Goal: Task Accomplishment & Management: Use online tool/utility

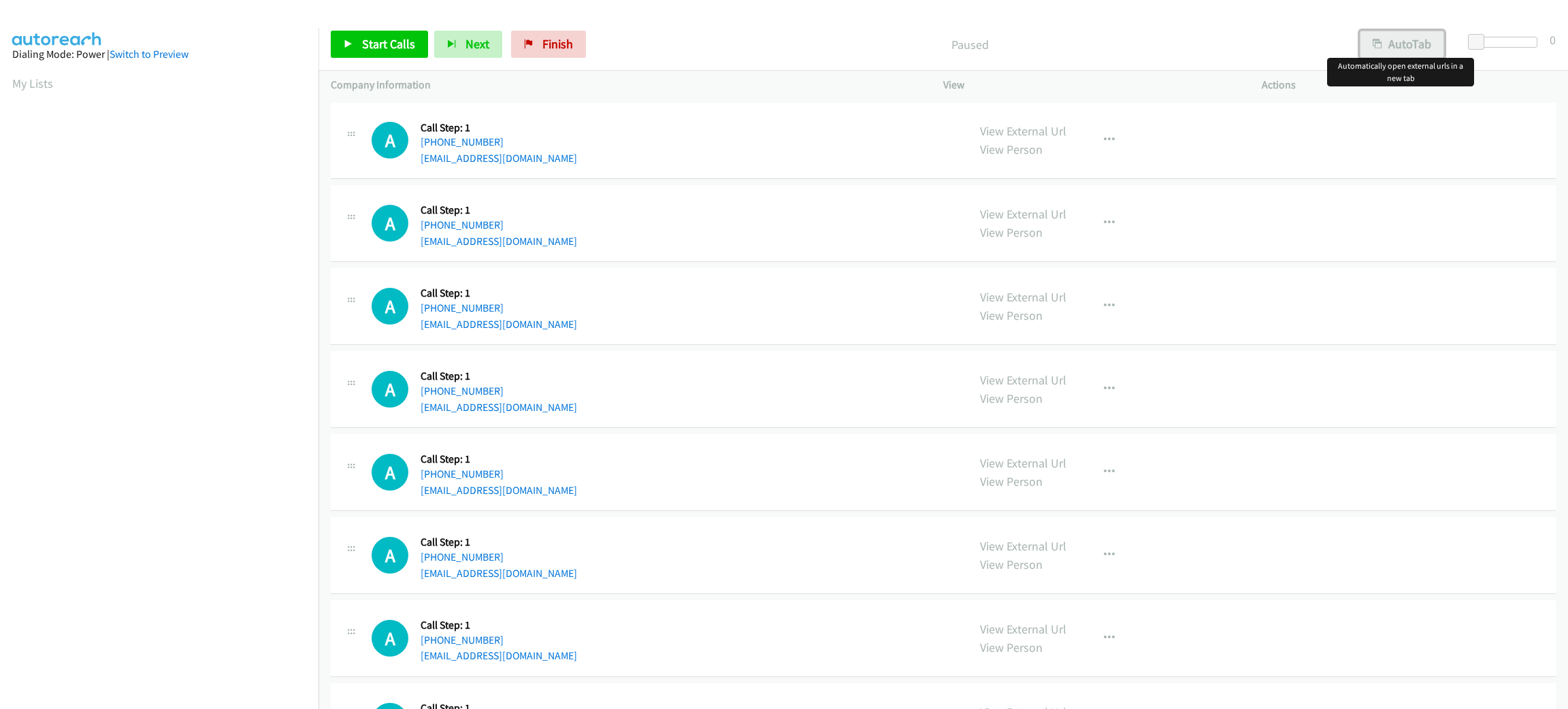
click at [1414, 44] on button "AutoTab" at bounding box center [1402, 44] width 85 height 27
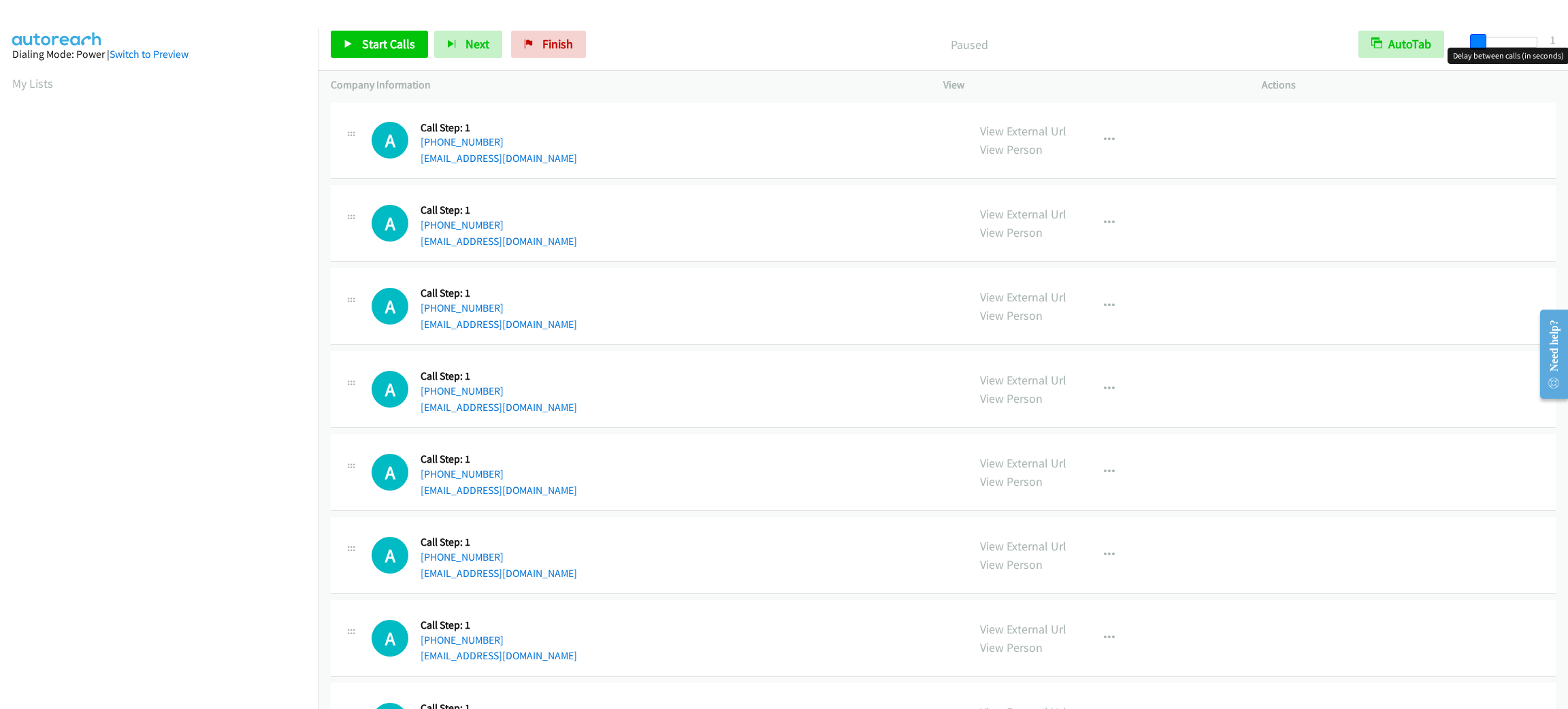
click at [1473, 44] on span at bounding box center [1478, 42] width 16 height 16
click at [360, 31] on link "Start Calls" at bounding box center [379, 44] width 97 height 27
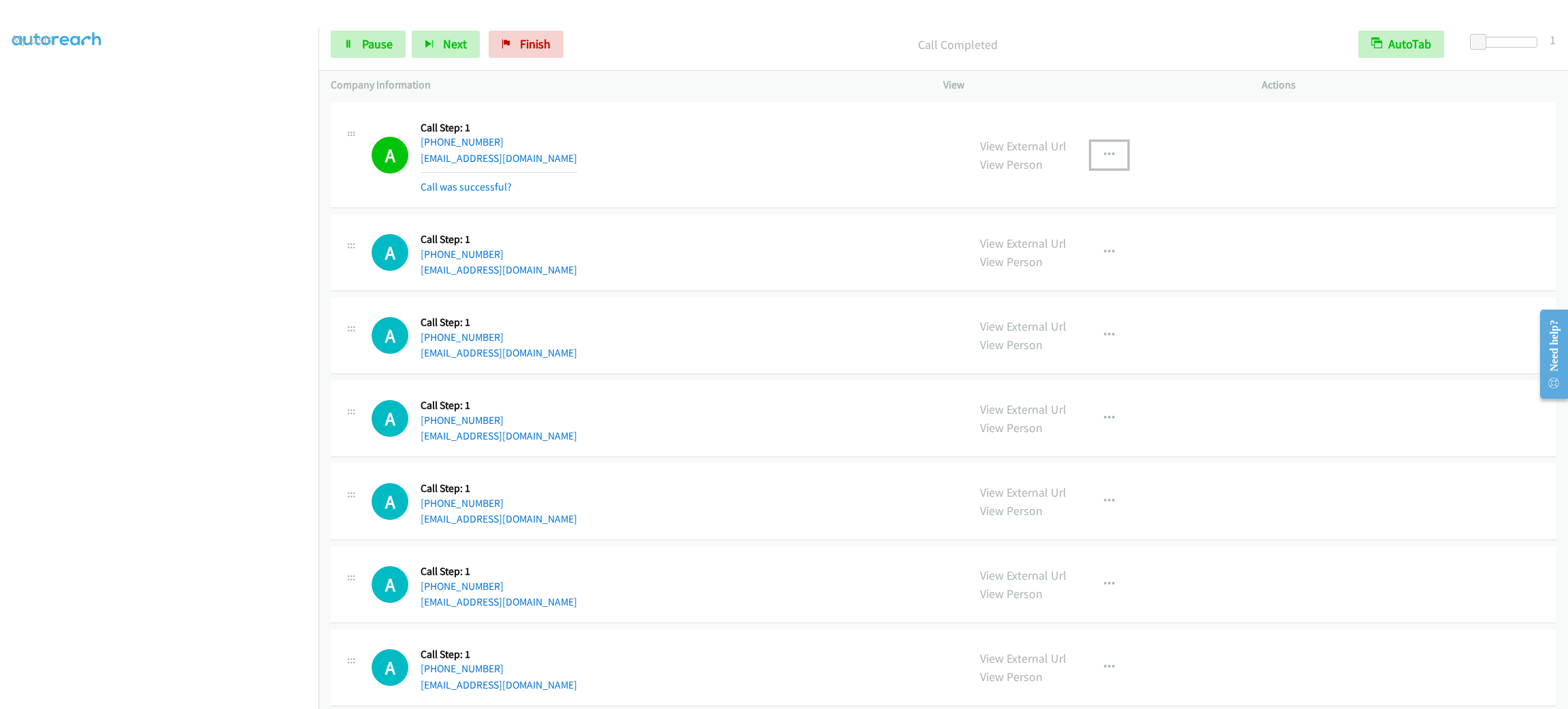
click at [1114, 150] on button "button" at bounding box center [1110, 155] width 37 height 27
click at [1081, 260] on link "Add to do not call list" at bounding box center [1036, 271] width 181 height 27
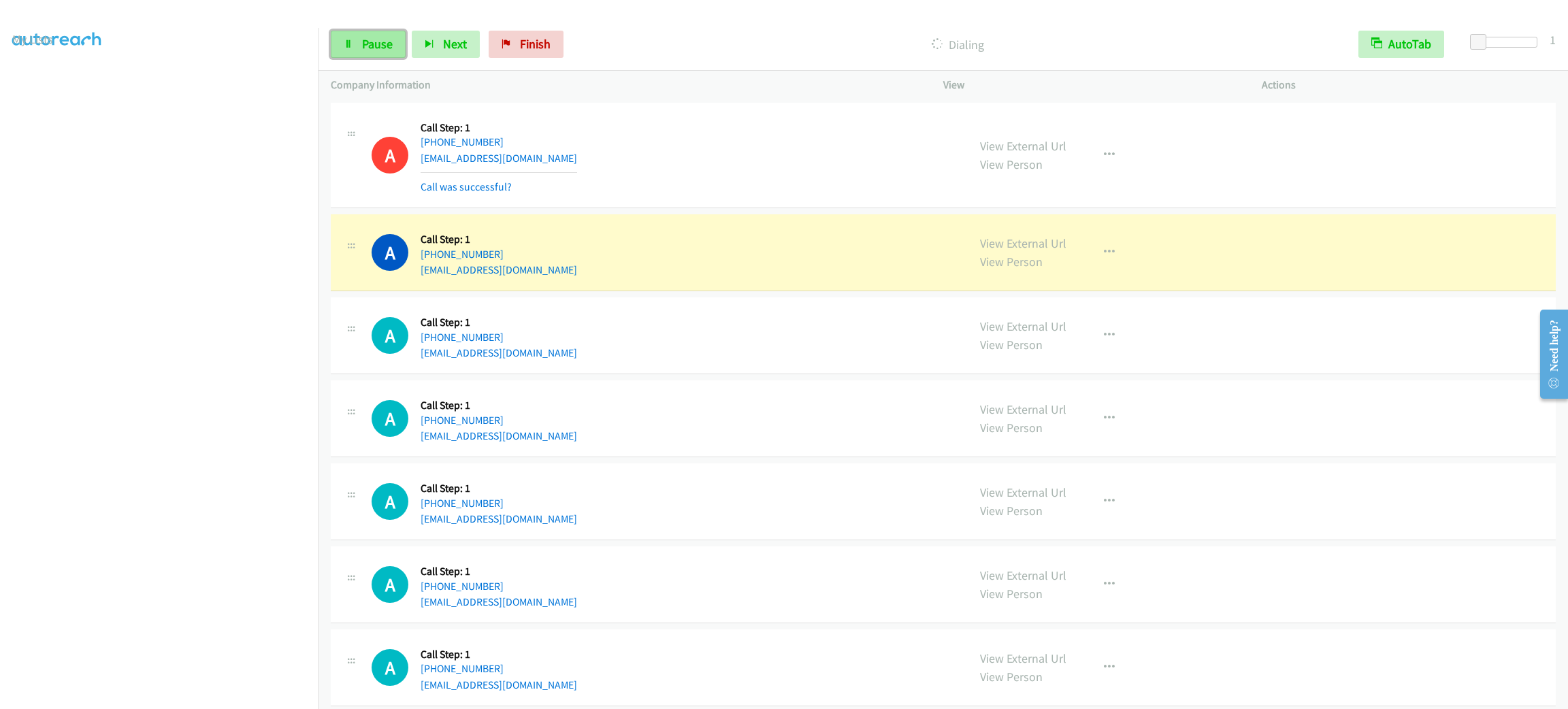
click at [379, 43] on span "Pause" at bounding box center [377, 44] width 30 height 16
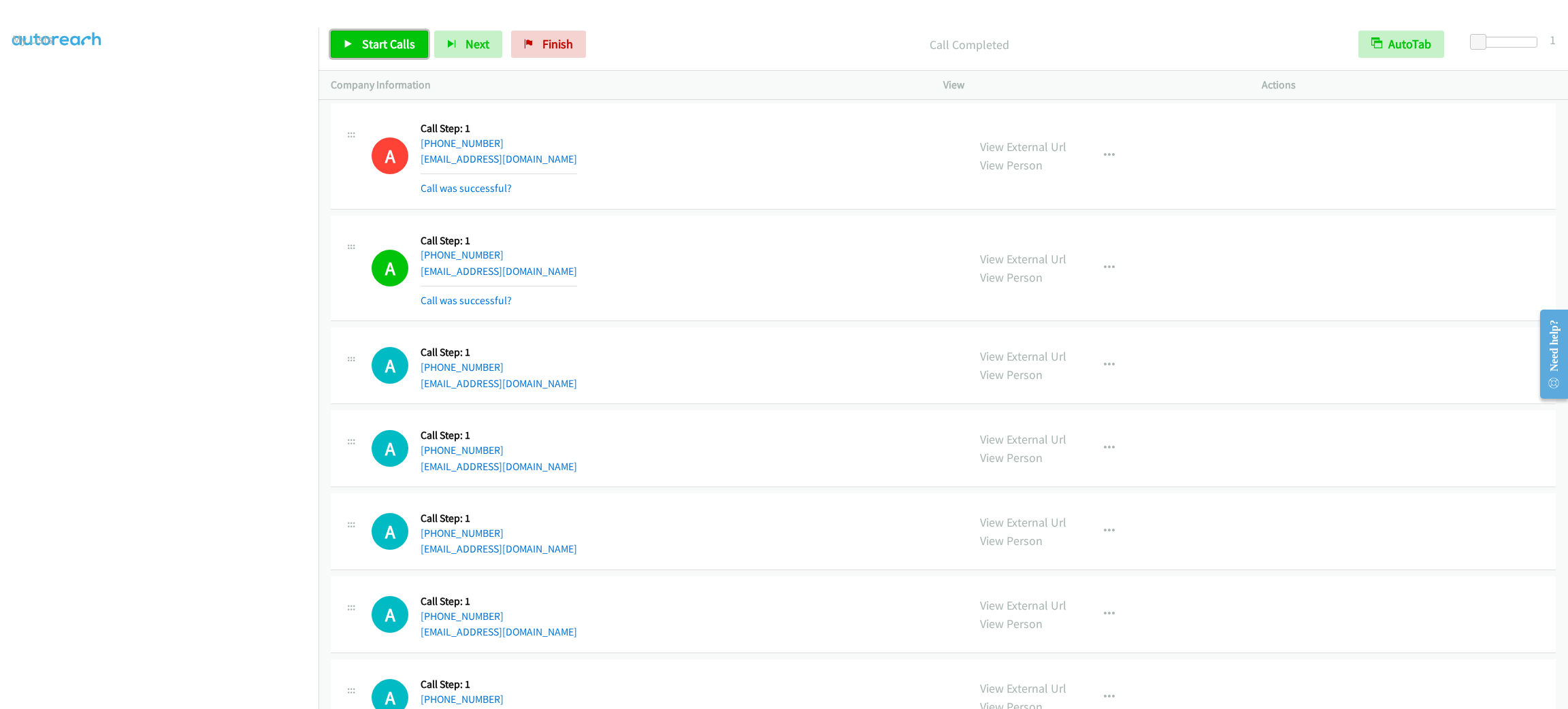
click at [381, 43] on span "Start Calls" at bounding box center [388, 44] width 53 height 16
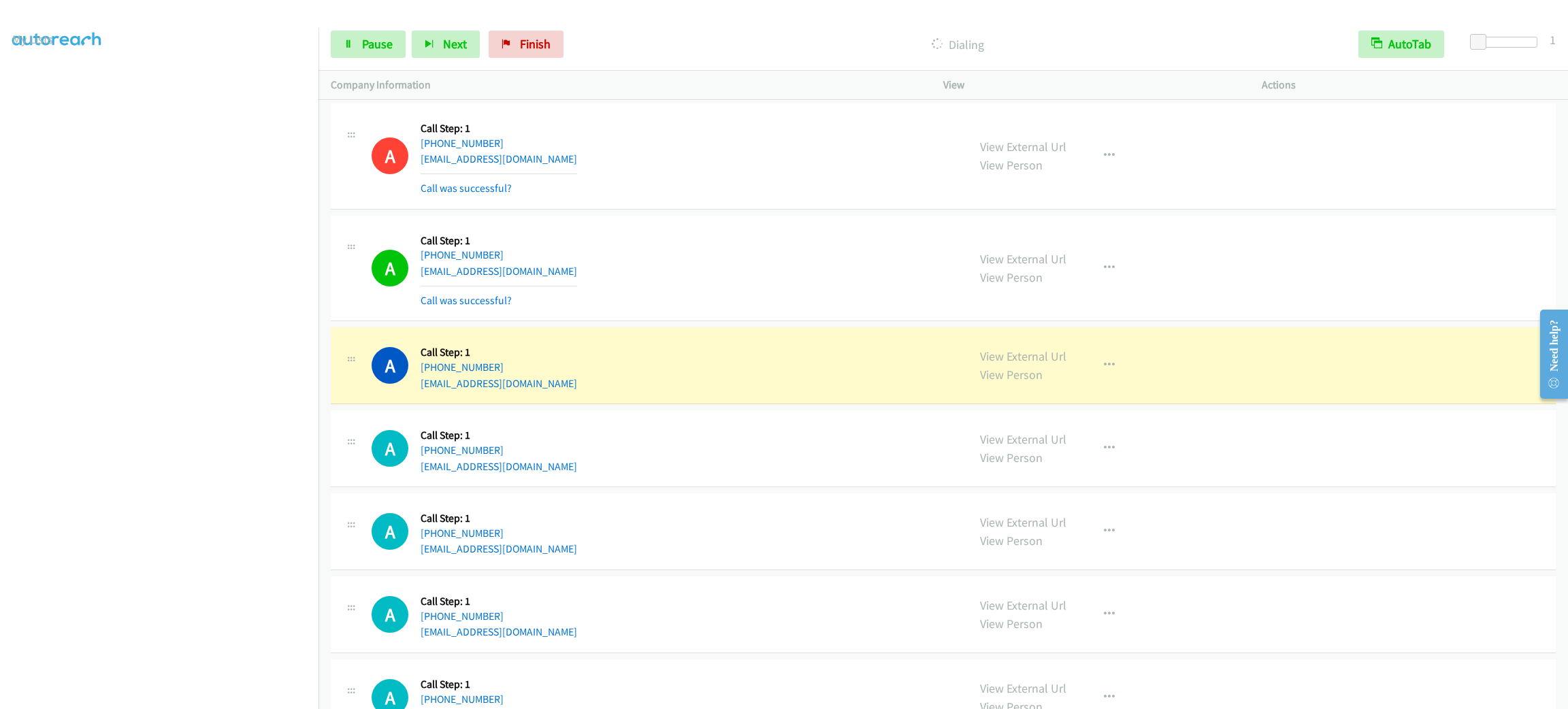
scroll to position [102, 0]
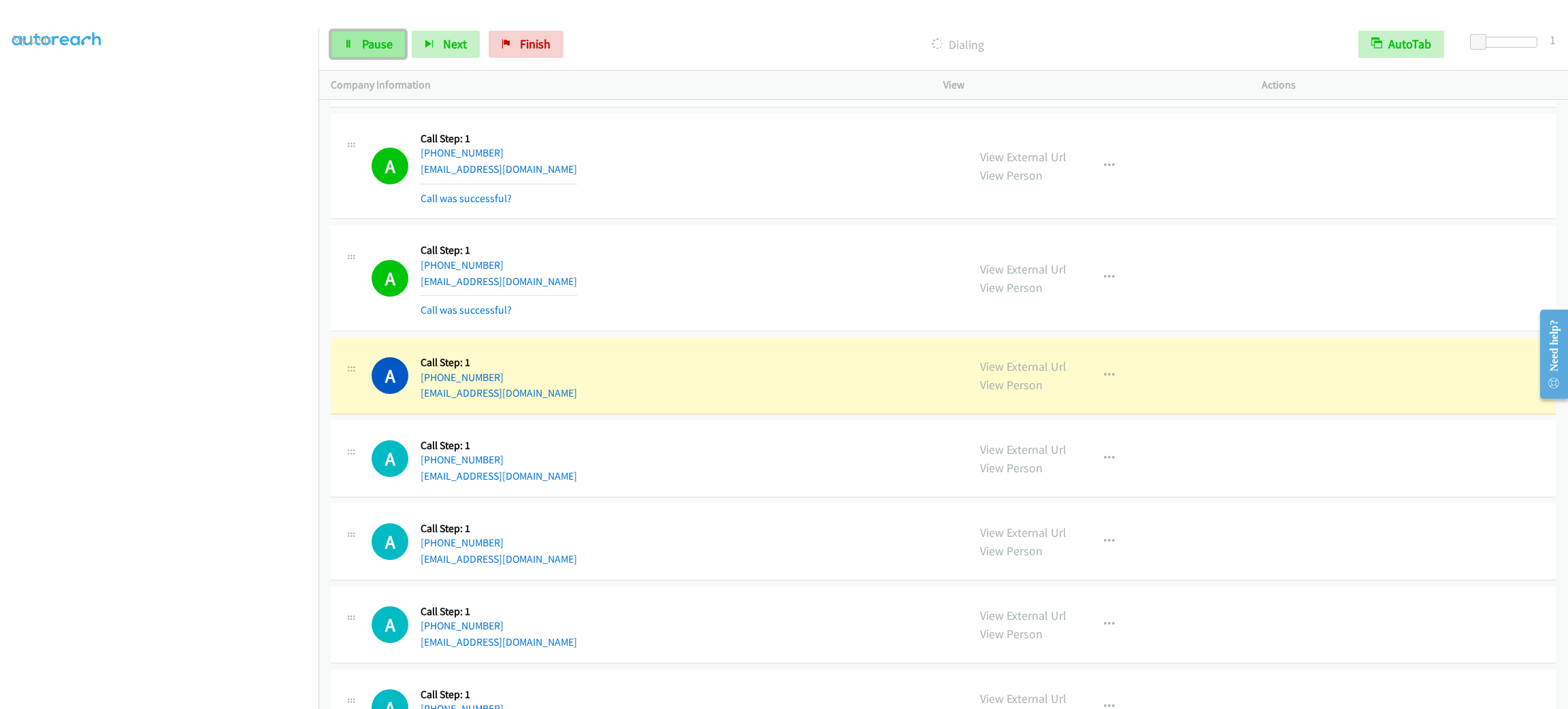
click at [375, 39] on span "Pause" at bounding box center [377, 44] width 30 height 16
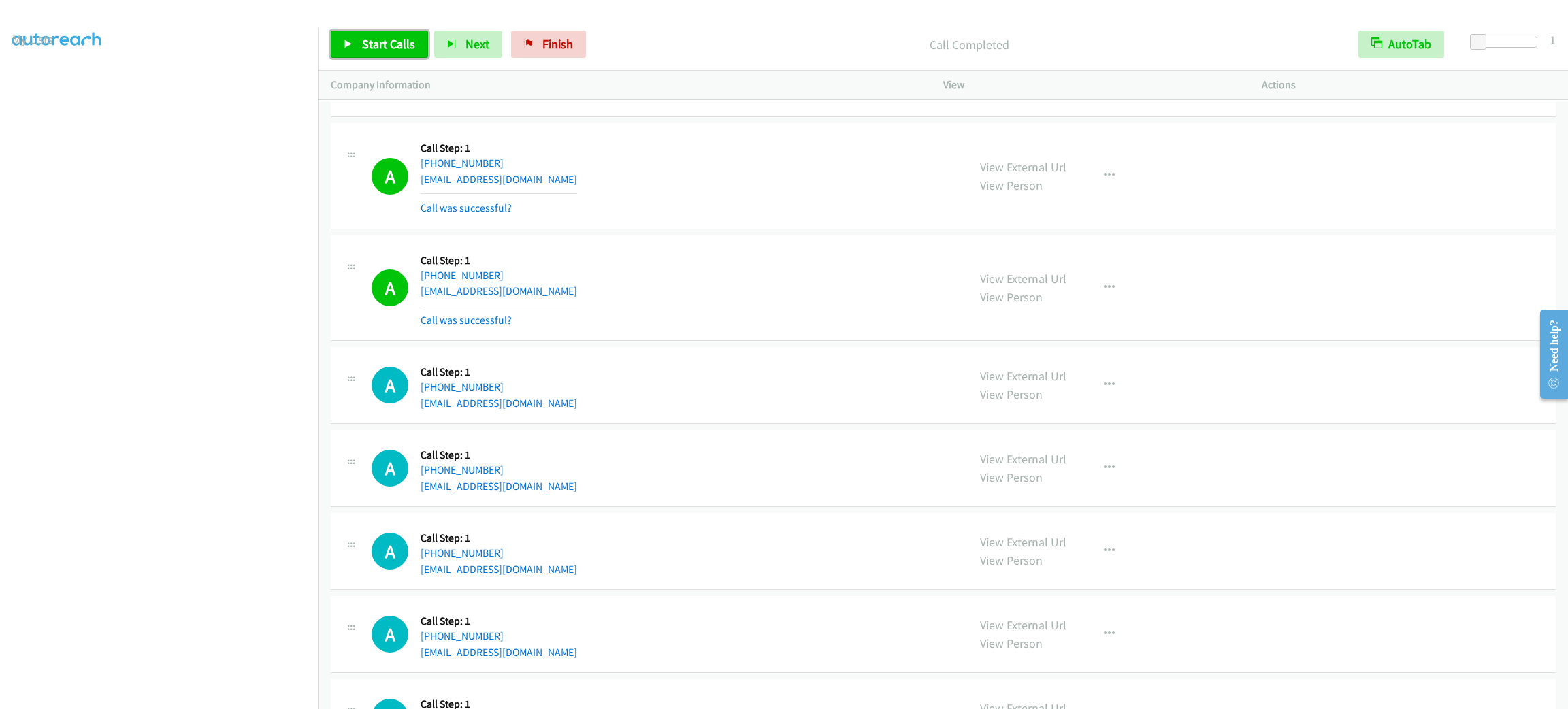
click at [389, 41] on span "Start Calls" at bounding box center [388, 44] width 53 height 16
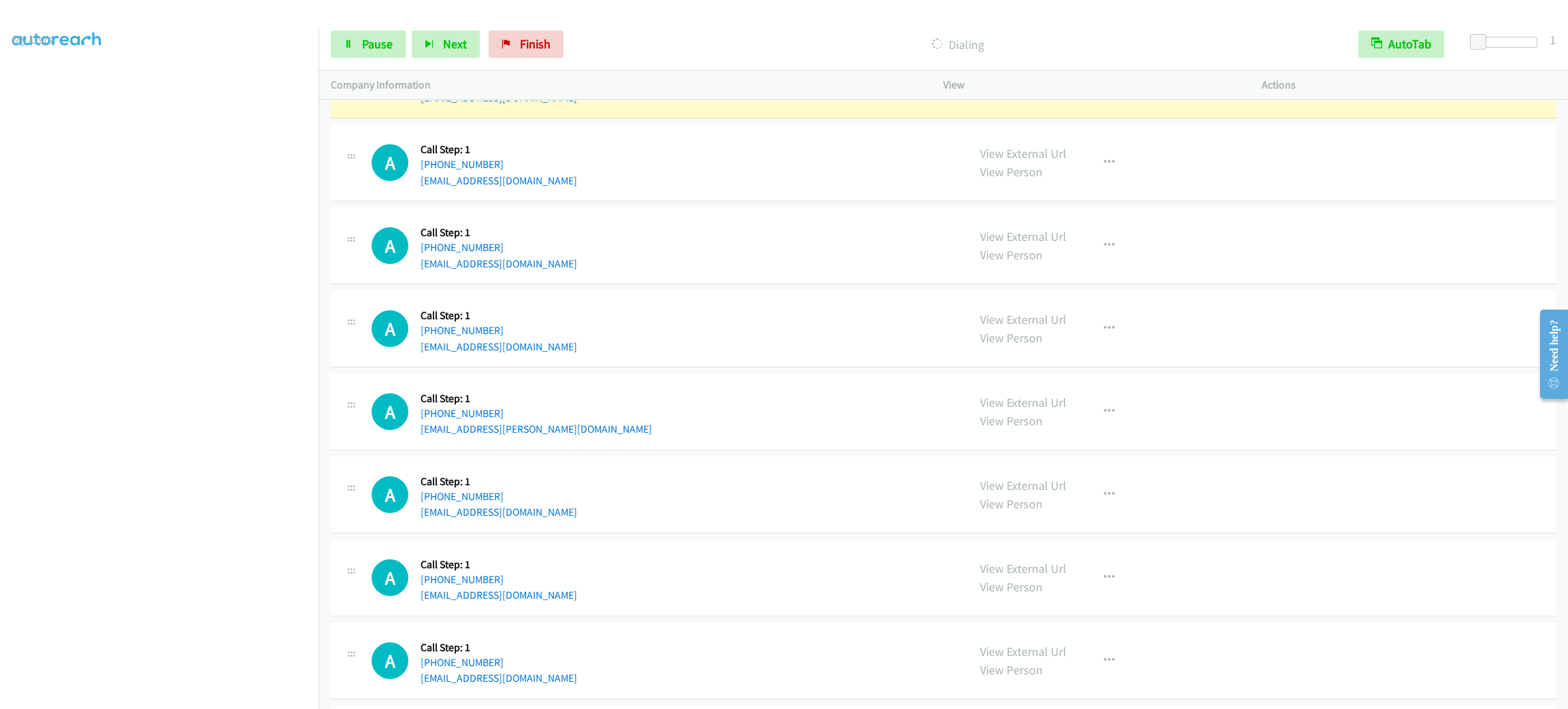
scroll to position [408, 0]
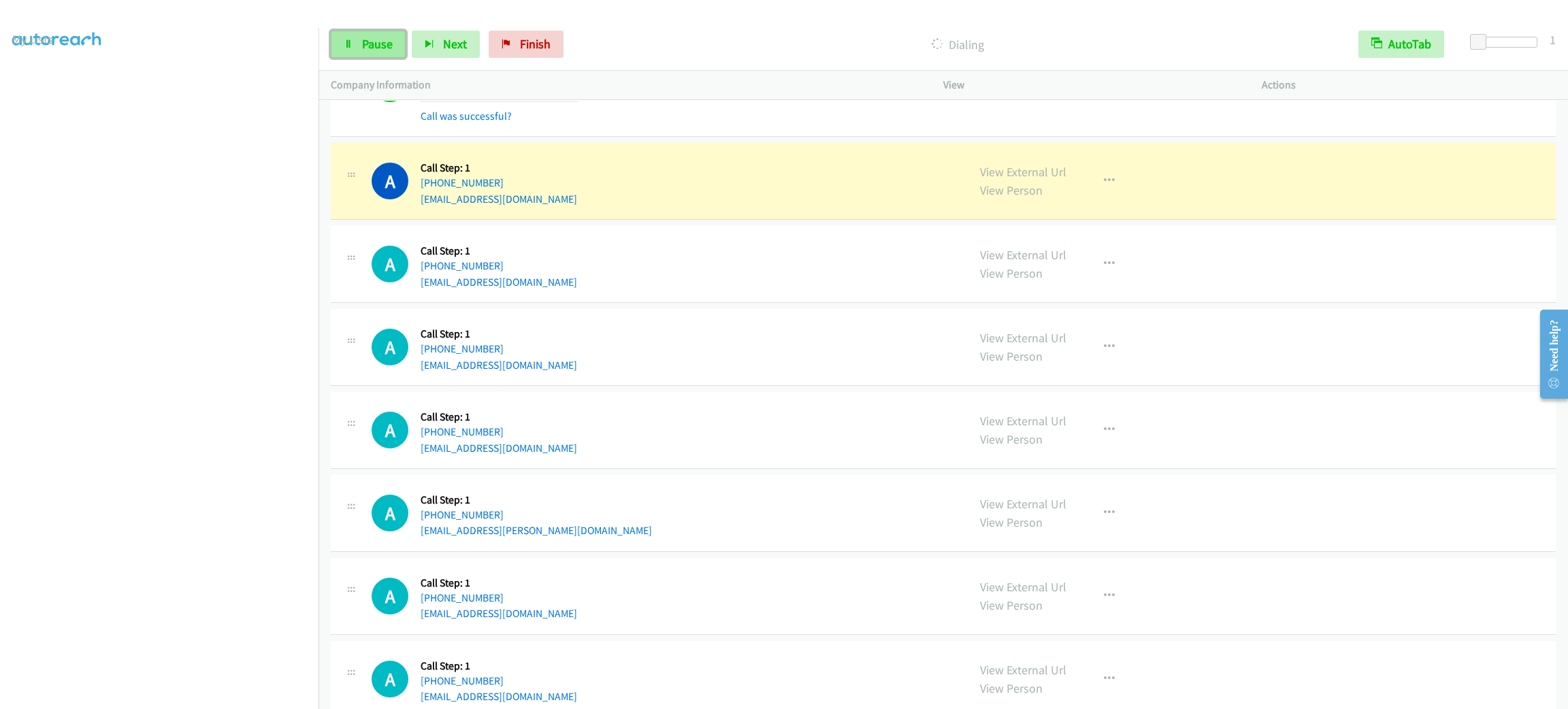
click at [362, 46] on span "Pause" at bounding box center [377, 44] width 30 height 16
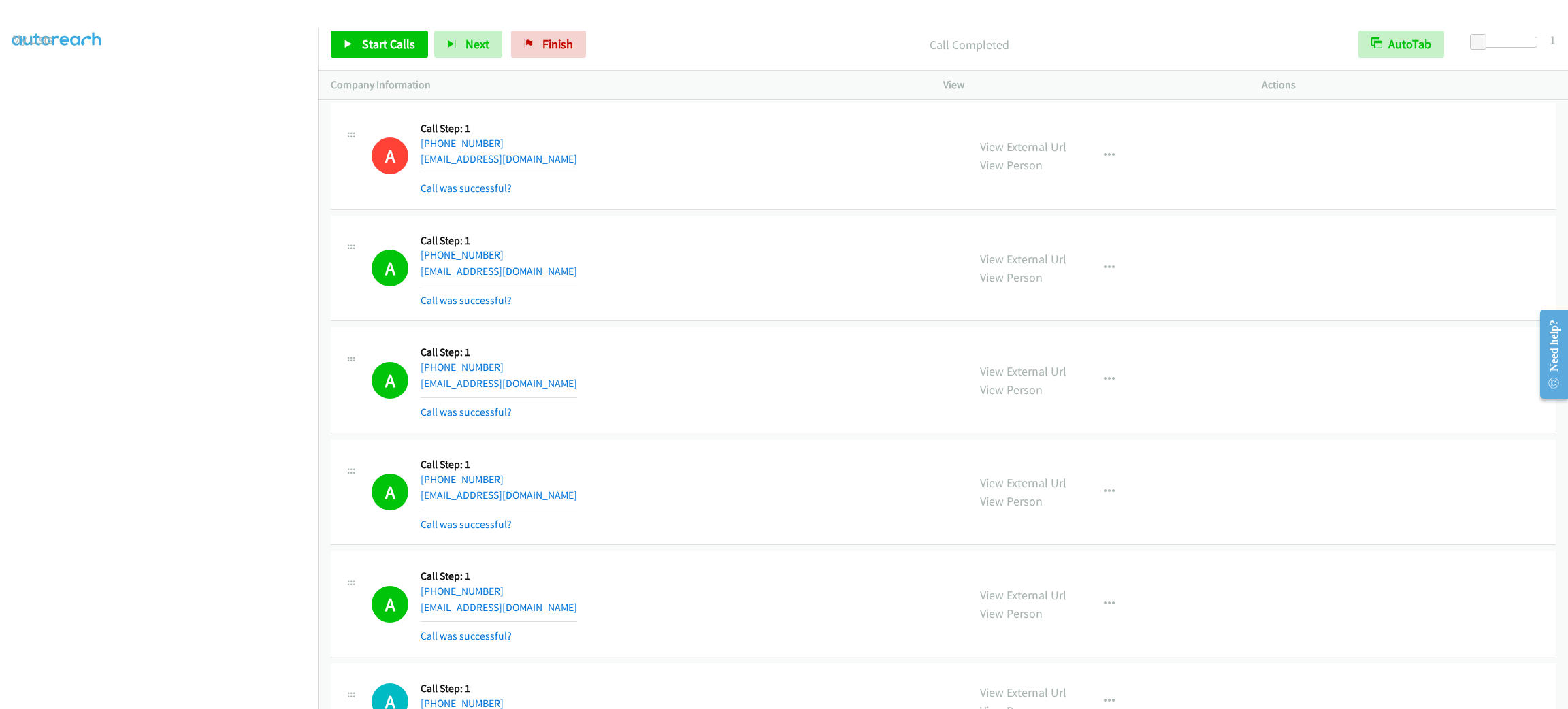
scroll to position [102, 0]
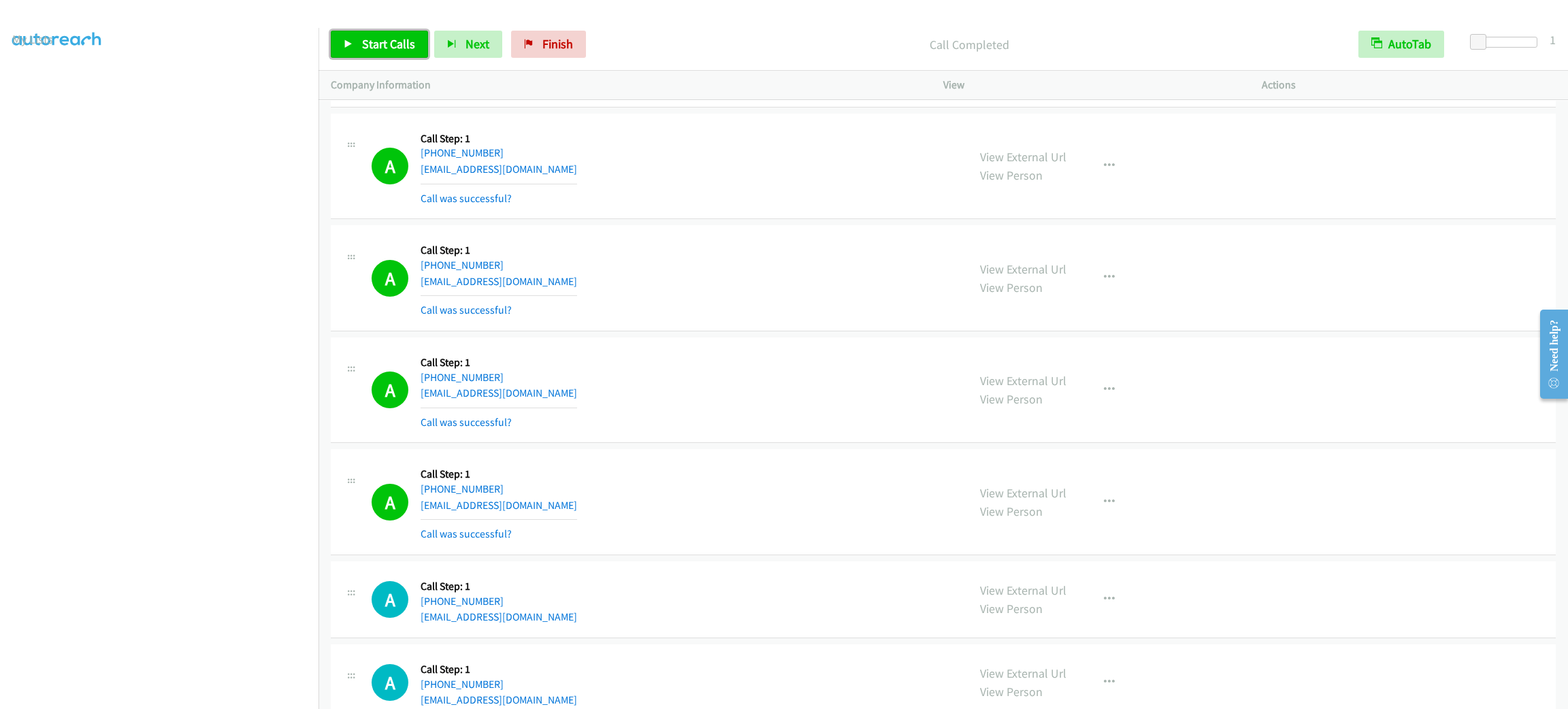
click at [373, 52] on link "Start Calls" at bounding box center [379, 44] width 97 height 27
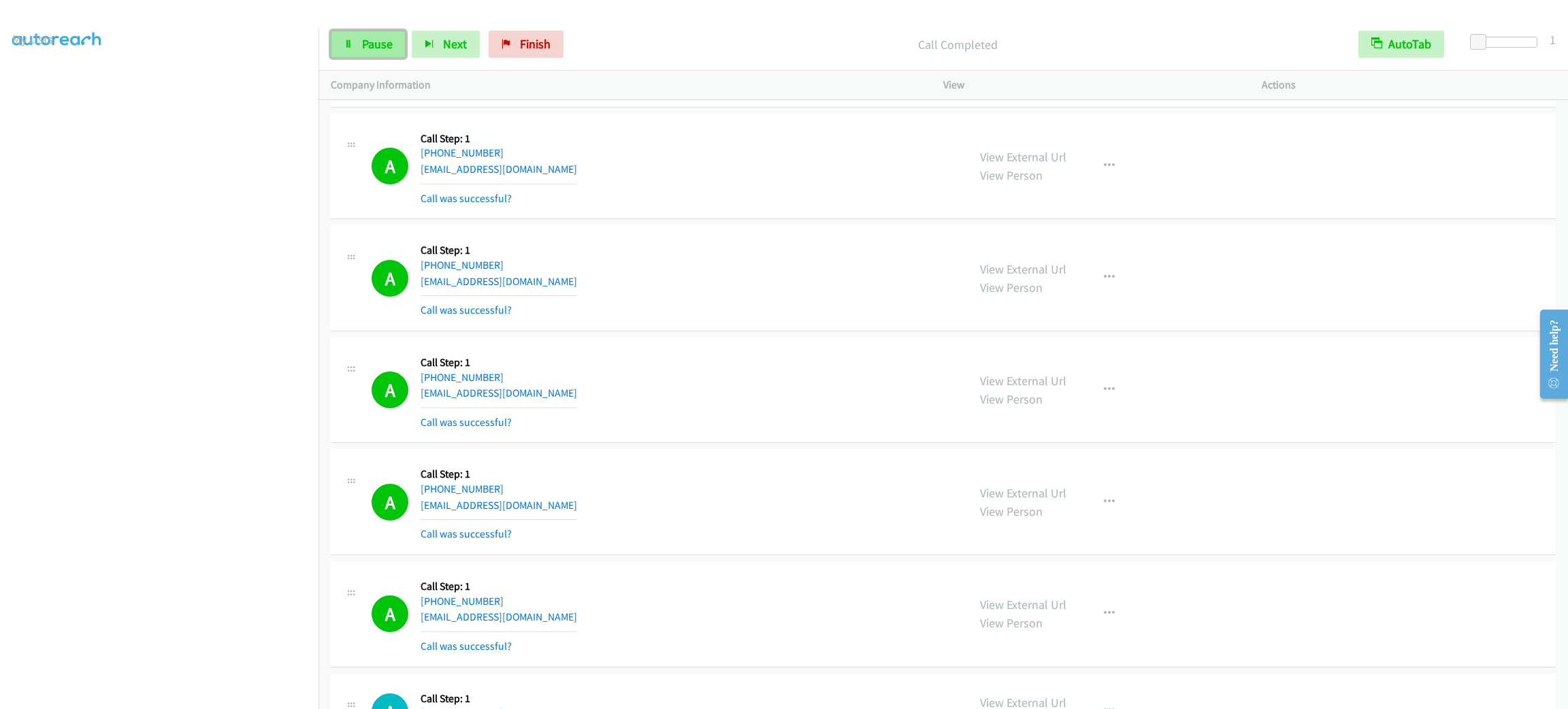
click at [394, 40] on link "Pause" at bounding box center [368, 44] width 75 height 27
click at [30, 94] on aside "Dialing Mode: Power | Switch to Preview My Lists" at bounding box center [159, 404] width 319 height 753
click at [30, 89] on link "My Lists" at bounding box center [32, 84] width 41 height 16
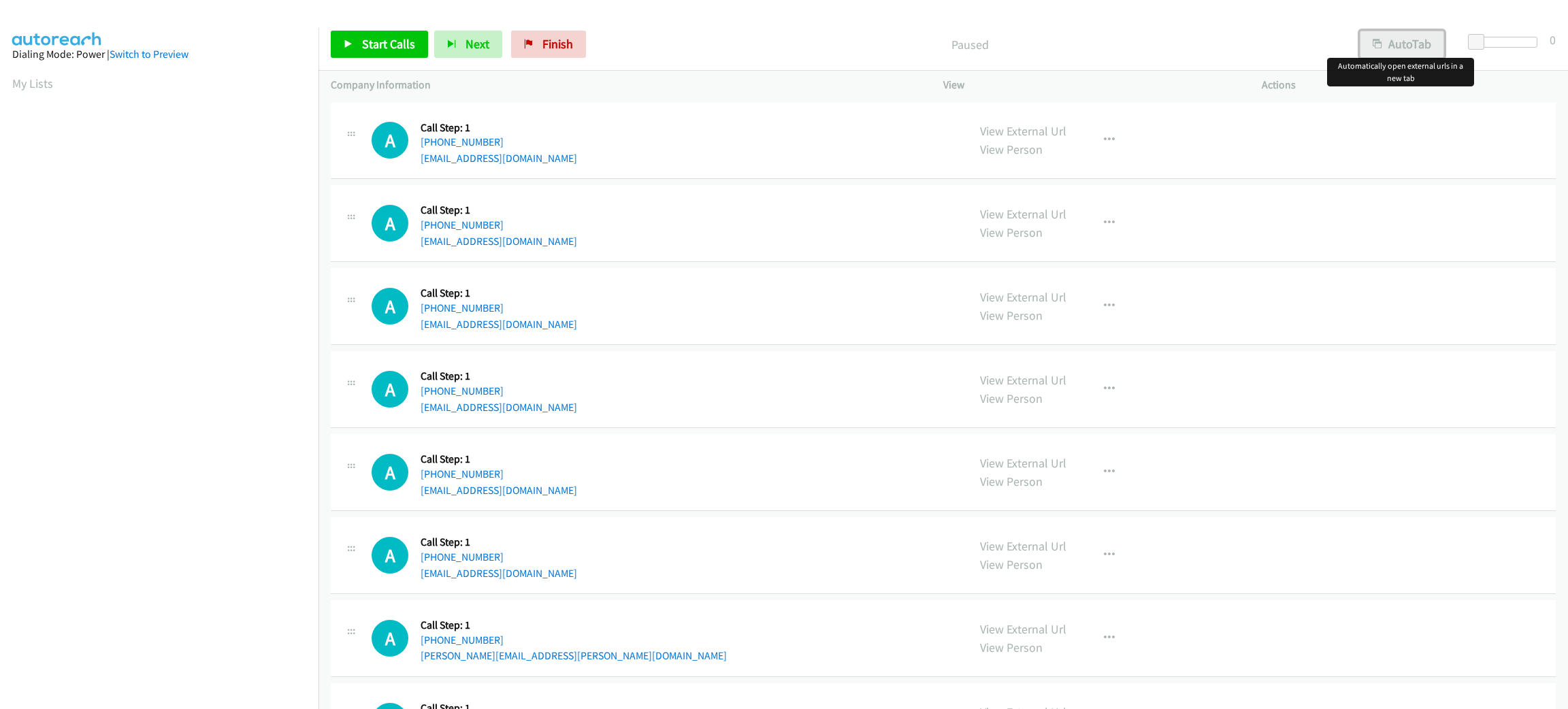
click at [1431, 41] on button "AutoTab" at bounding box center [1402, 44] width 85 height 27
click at [1475, 38] on span at bounding box center [1478, 42] width 16 height 16
click at [1472, 38] on span at bounding box center [1478, 42] width 16 height 16
click at [375, 39] on span "Start Calls" at bounding box center [388, 44] width 53 height 16
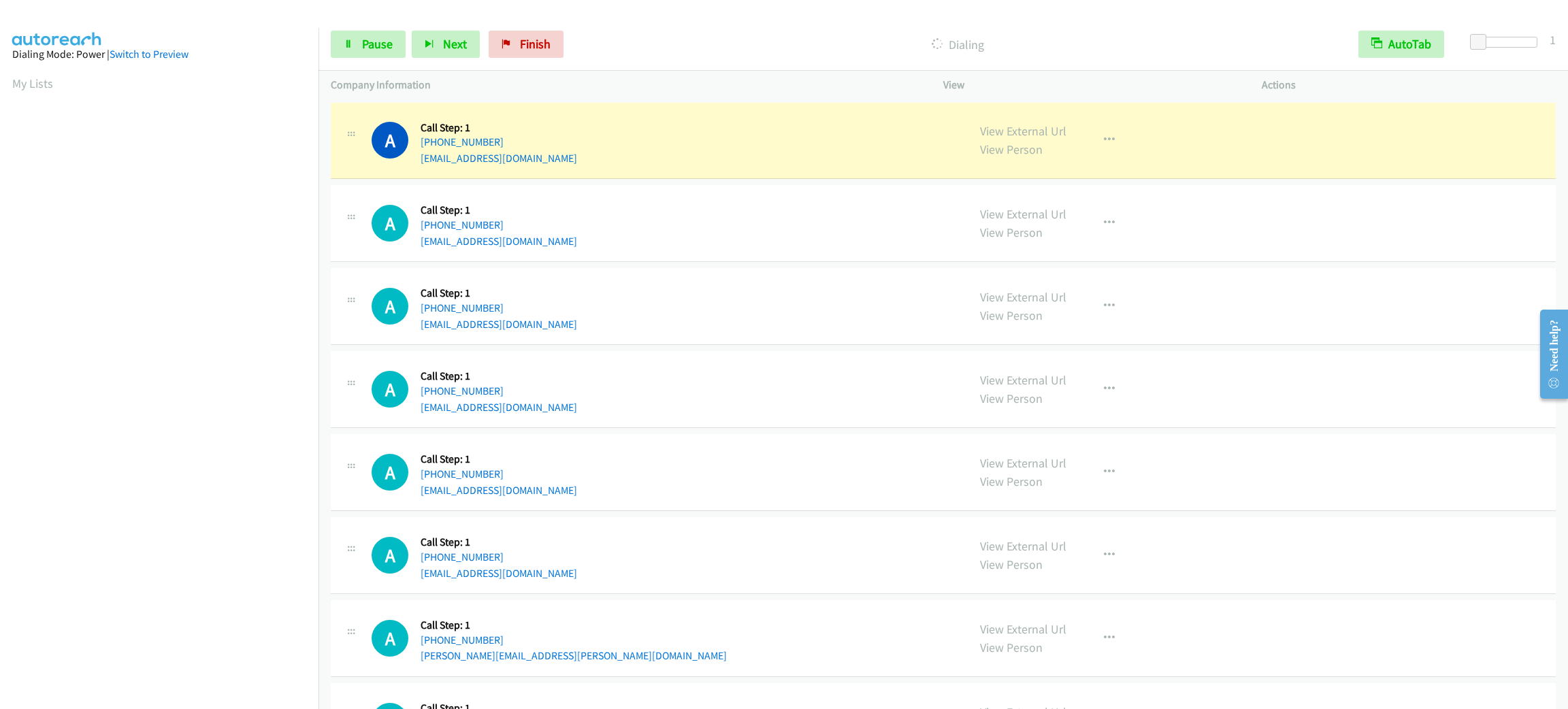
scroll to position [59, 0]
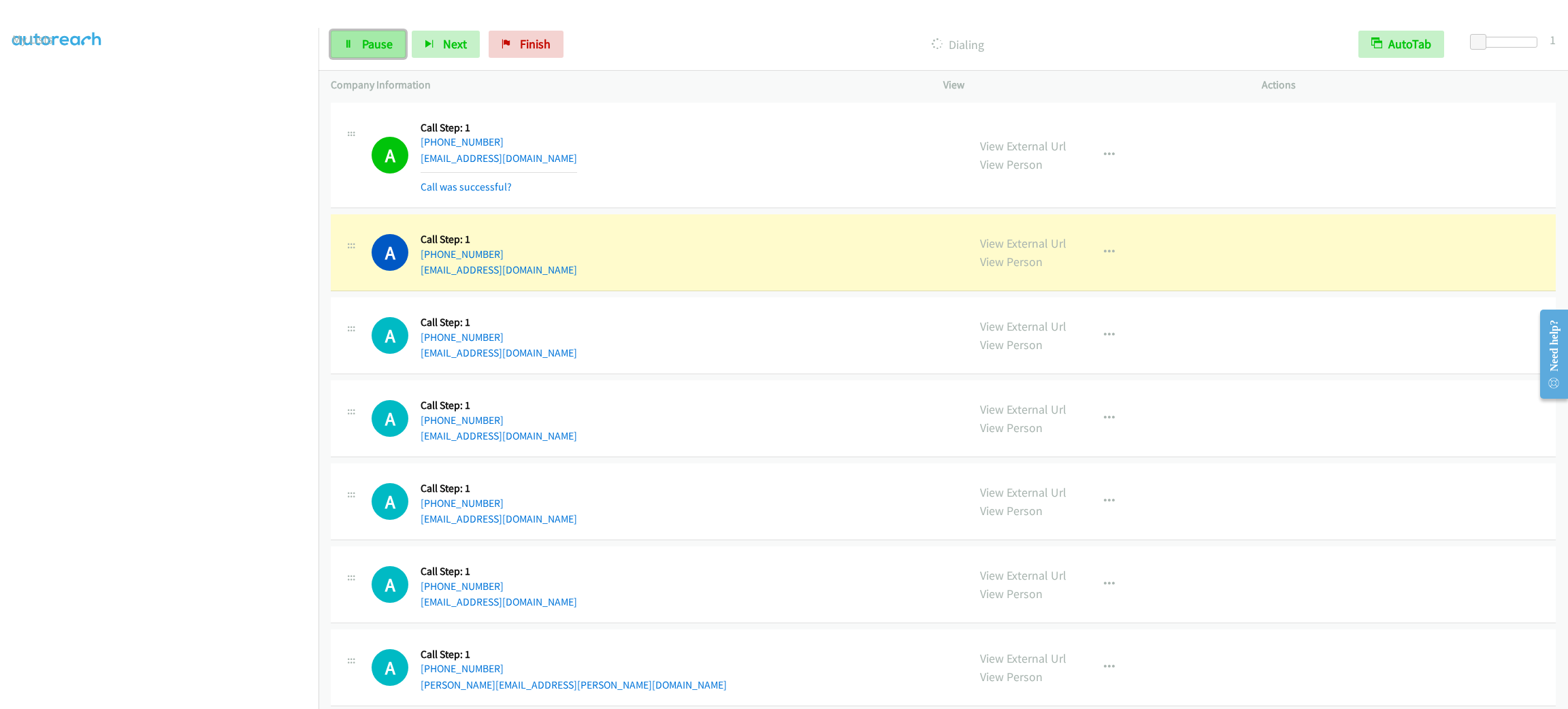
click at [366, 40] on span "Pause" at bounding box center [377, 44] width 30 height 16
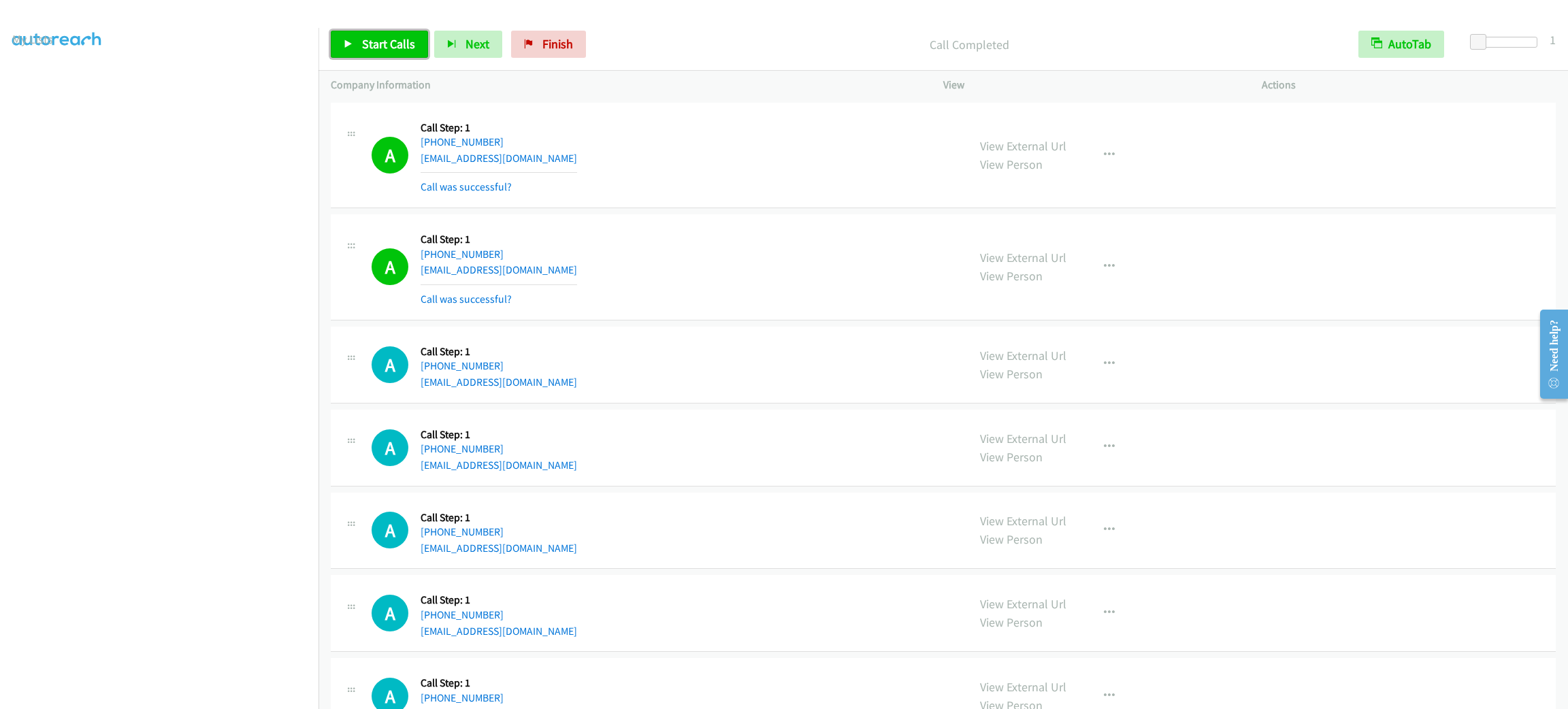
click at [383, 34] on link "Start Calls" at bounding box center [379, 44] width 97 height 27
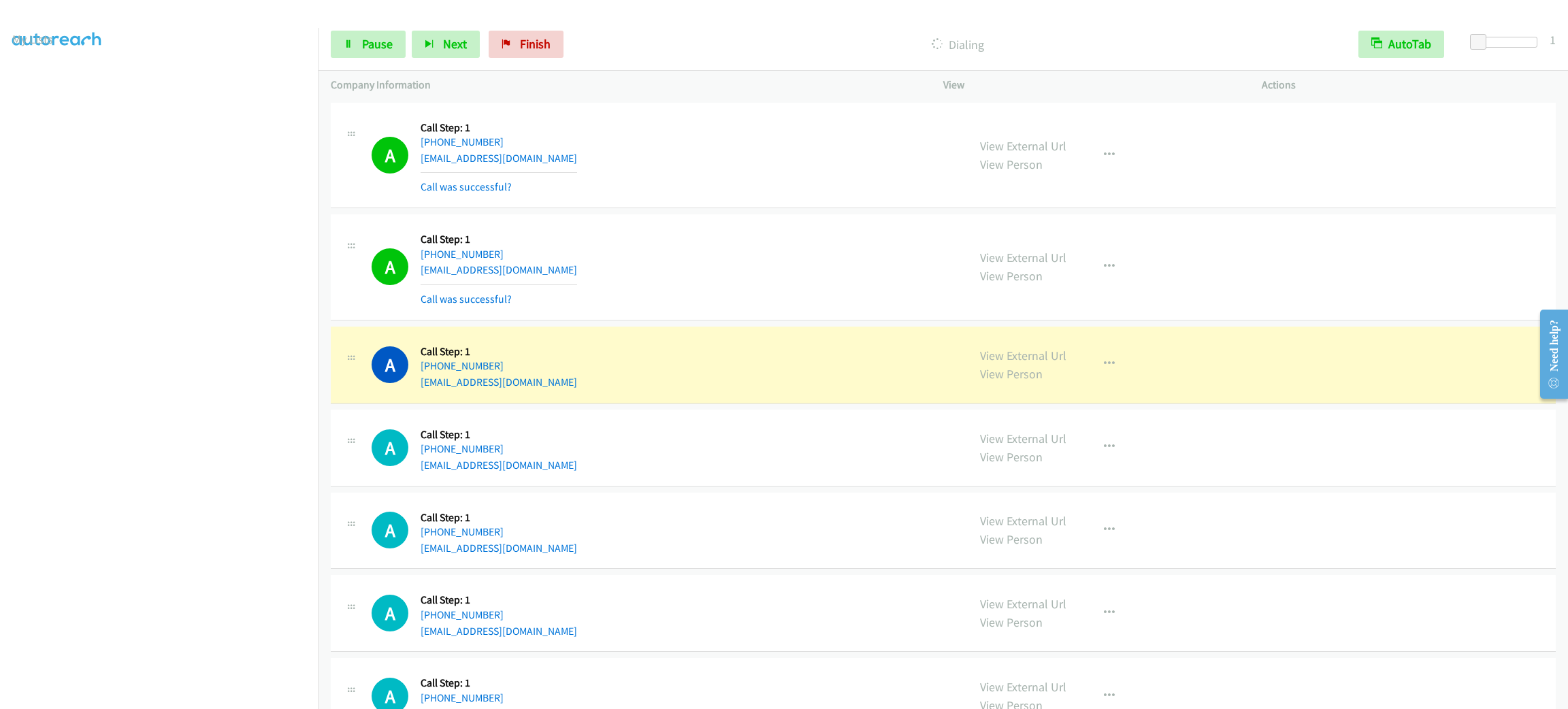
click at [565, 94] on div "Company Information" at bounding box center [625, 85] width 613 height 29
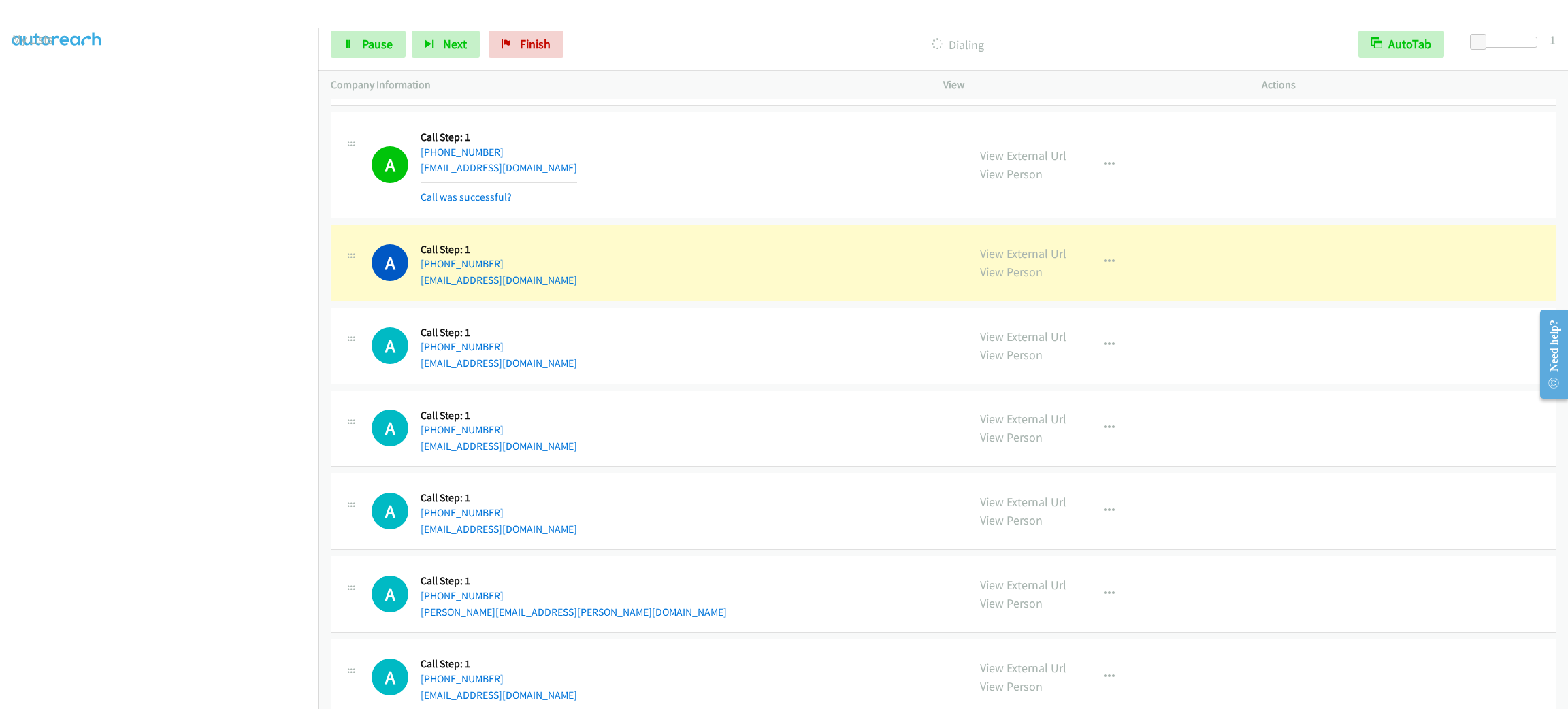
scroll to position [204, 0]
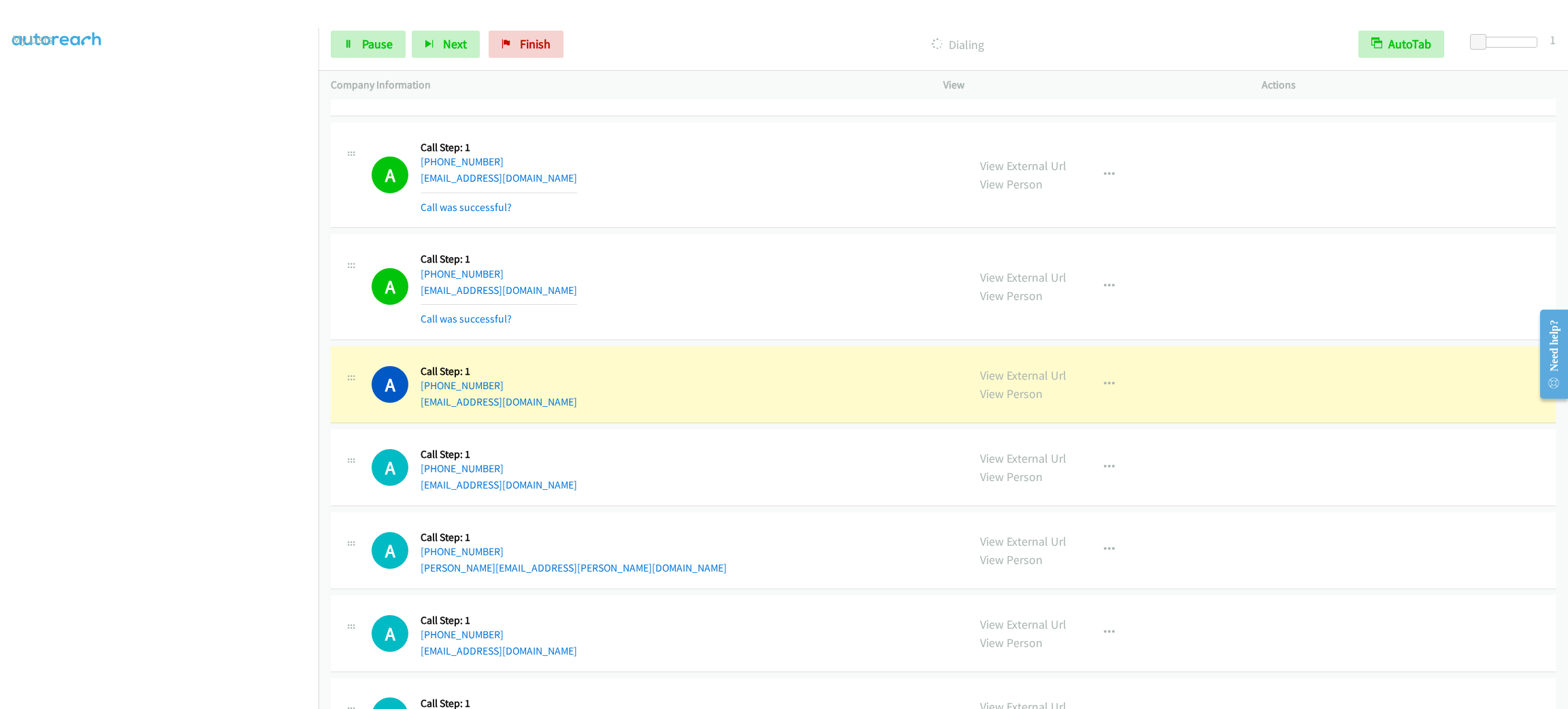
click at [836, 279] on div "A Callback Scheduled Call Step: 1 America/New_York +1 814-688-4883 rob.hammond7…" at bounding box center [663, 286] width 584 height 81
click at [335, 45] on link "Pause" at bounding box center [368, 44] width 75 height 27
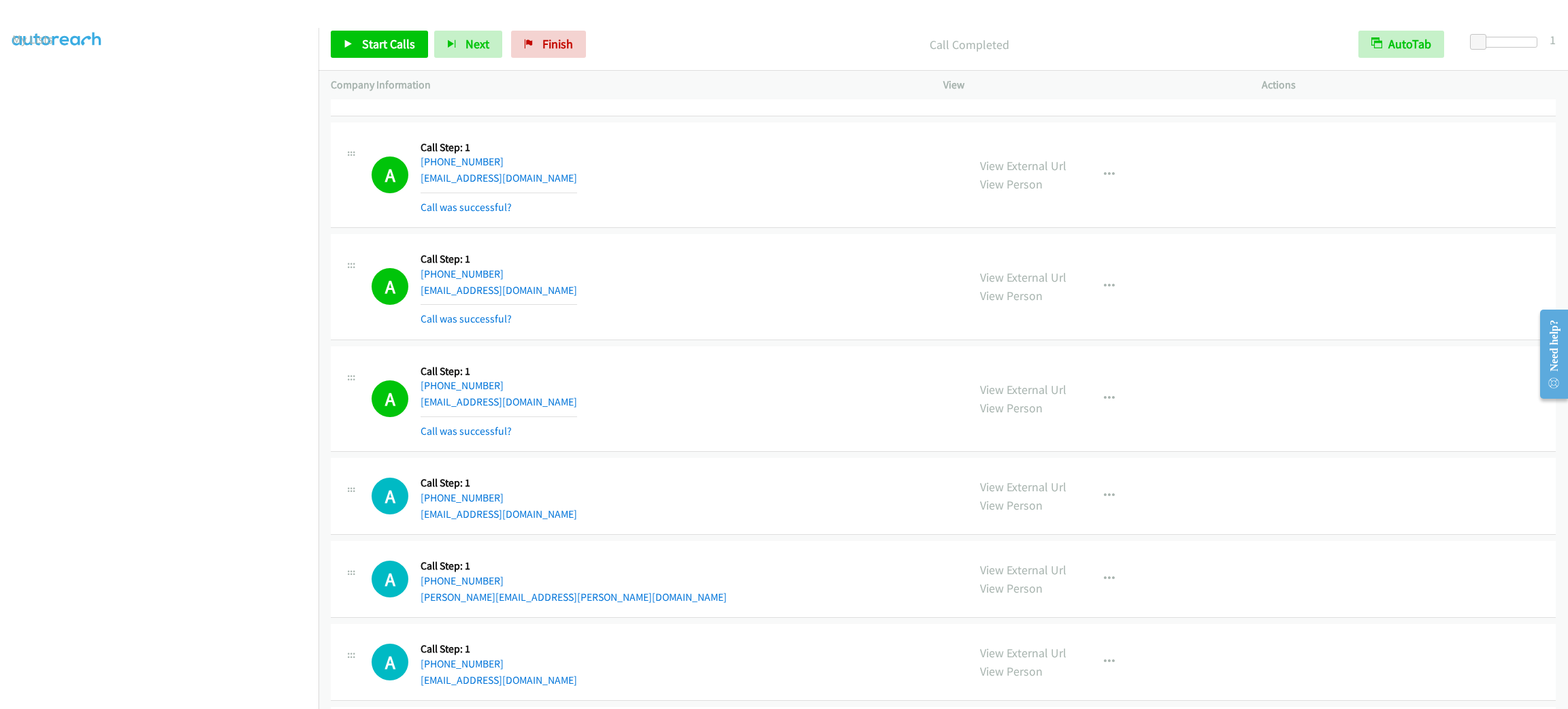
click at [712, 249] on div "A Callback Scheduled Call Step: 1 America/New_York +1 814-688-4883 rob.hammond7…" at bounding box center [663, 286] width 584 height 81
click at [705, 172] on div "A Callback Scheduled Call Step: 1 America/New_York +1 860-204-2805 nespr2@yahoo…" at bounding box center [663, 175] width 584 height 81
drag, startPoint x: 707, startPoint y: 171, endPoint x: 665, endPoint y: 157, distance: 44.3
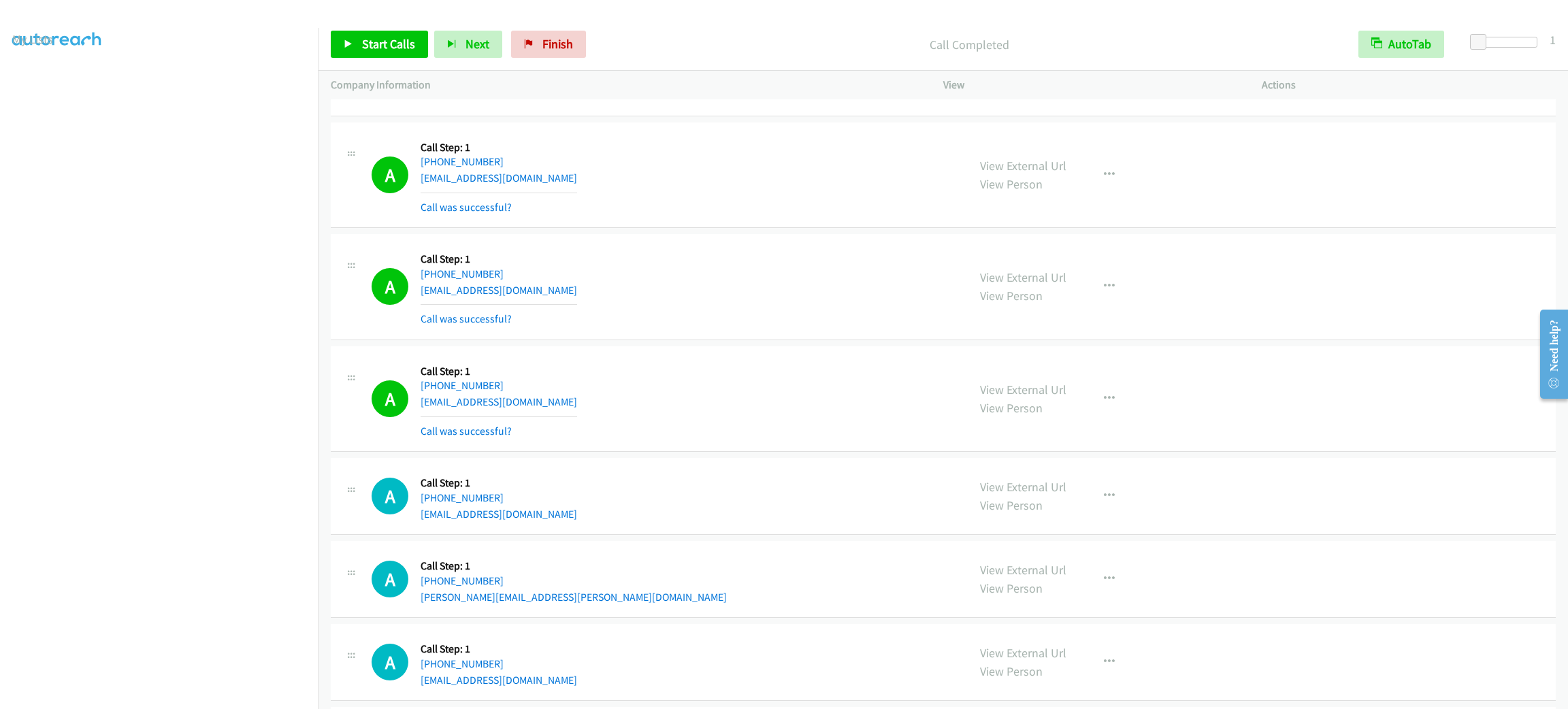
click at [665, 157] on div "A Callback Scheduled Call Step: 1 America/New_York +1 860-204-2805 nespr2@yahoo…" at bounding box center [663, 175] width 584 height 81
click at [411, 44] on span "Start Calls" at bounding box center [388, 44] width 53 height 16
click at [381, 45] on span "Pause" at bounding box center [377, 44] width 30 height 16
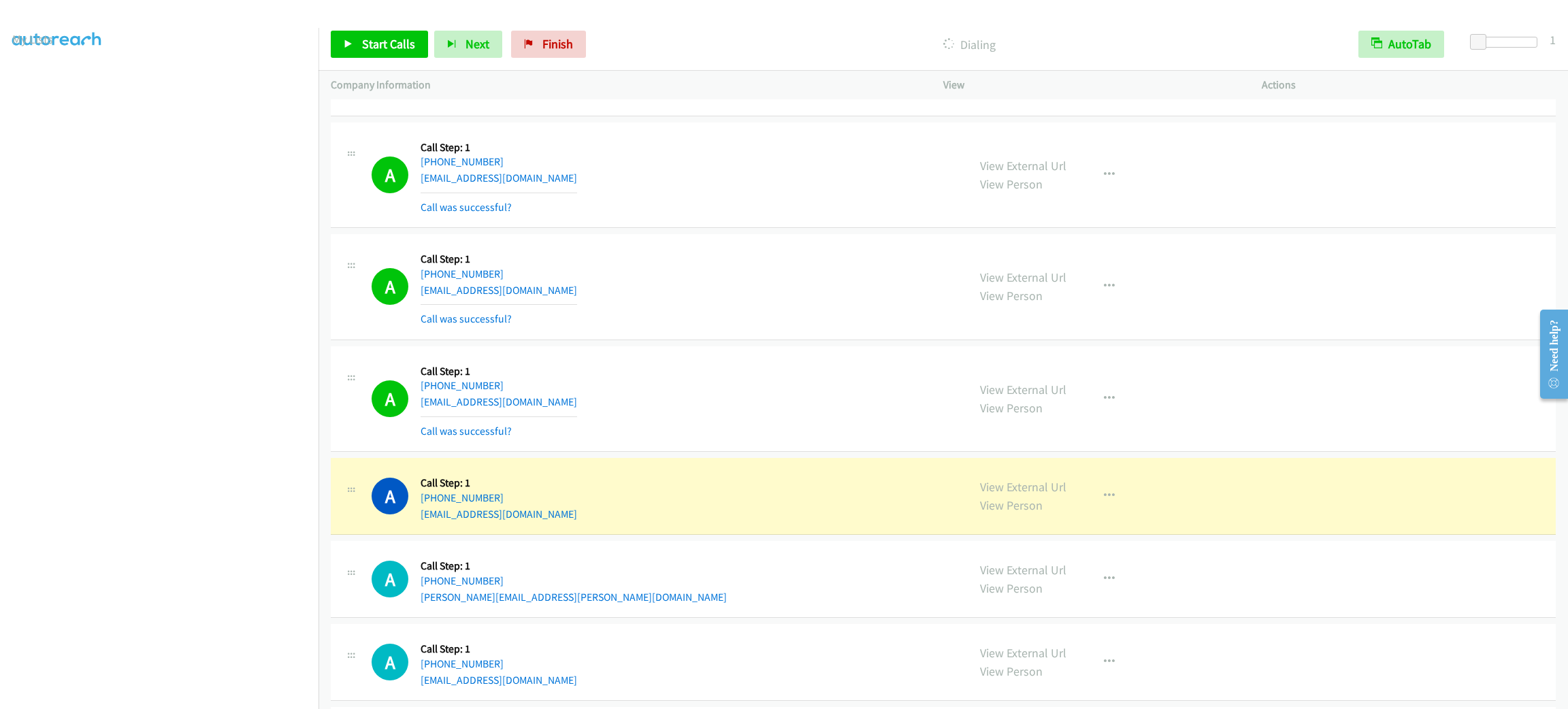
scroll to position [306, 0]
